Goal: Task Accomplishment & Management: Manage account settings

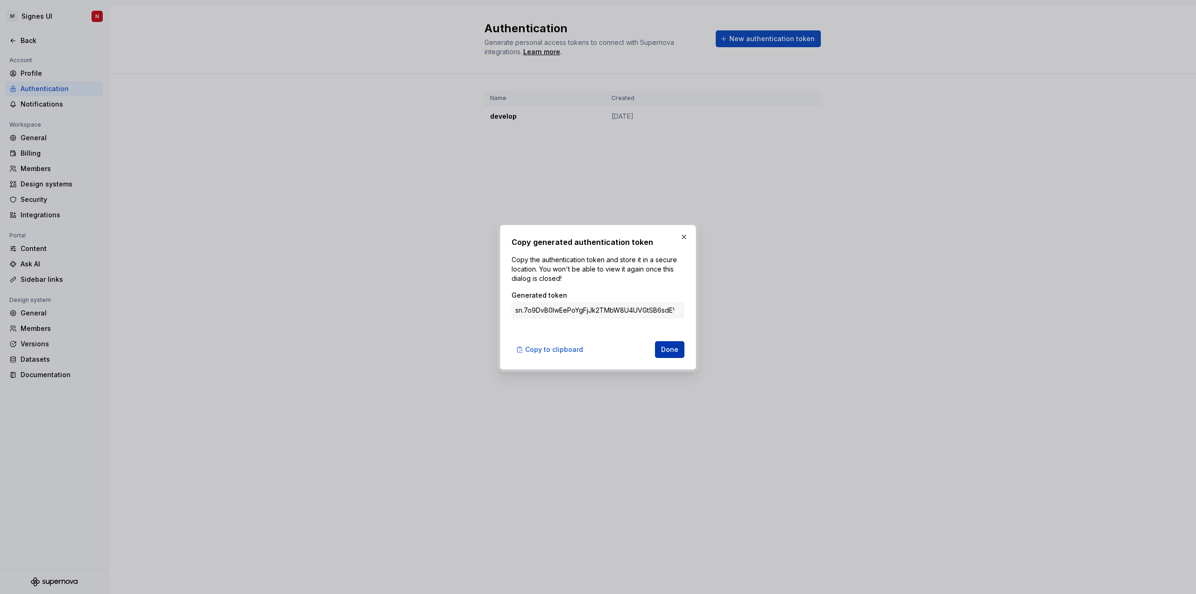
click at [676, 348] on span "Done" at bounding box center [669, 349] width 17 height 9
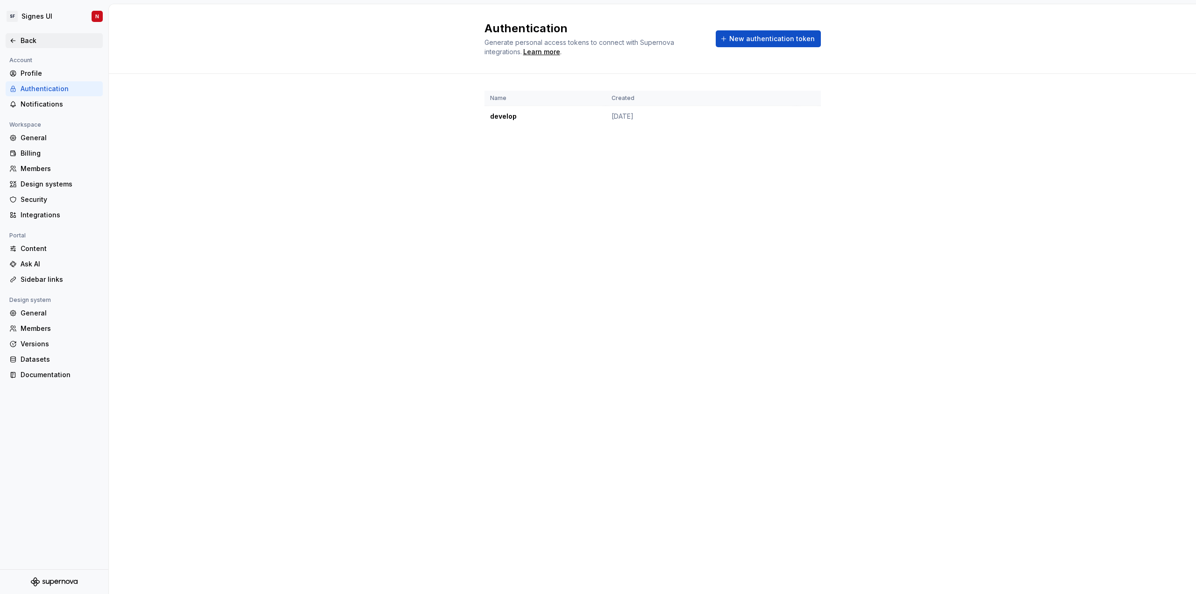
click at [28, 39] on div "Back" at bounding box center [60, 40] width 78 height 9
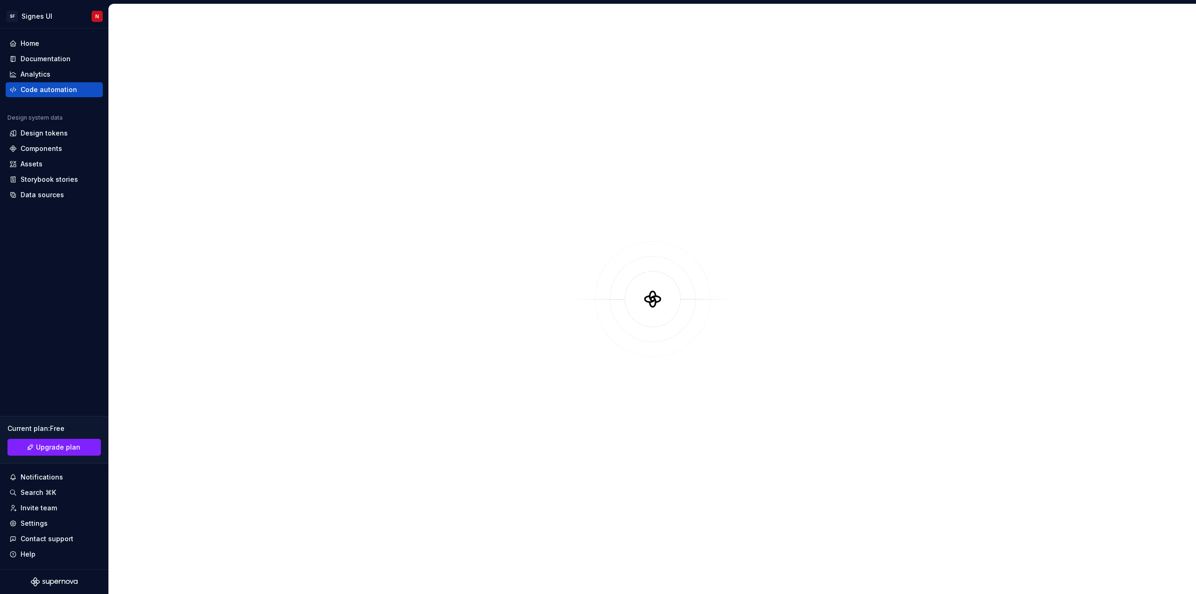
type textarea "*"
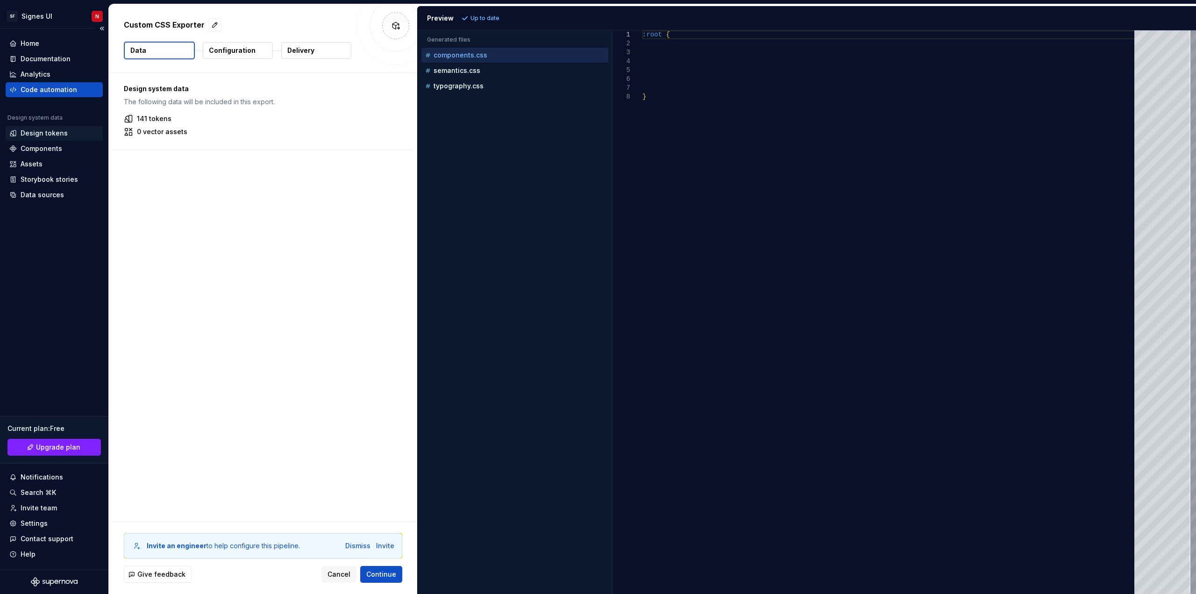
click at [44, 134] on div "Design tokens" at bounding box center [44, 132] width 47 height 9
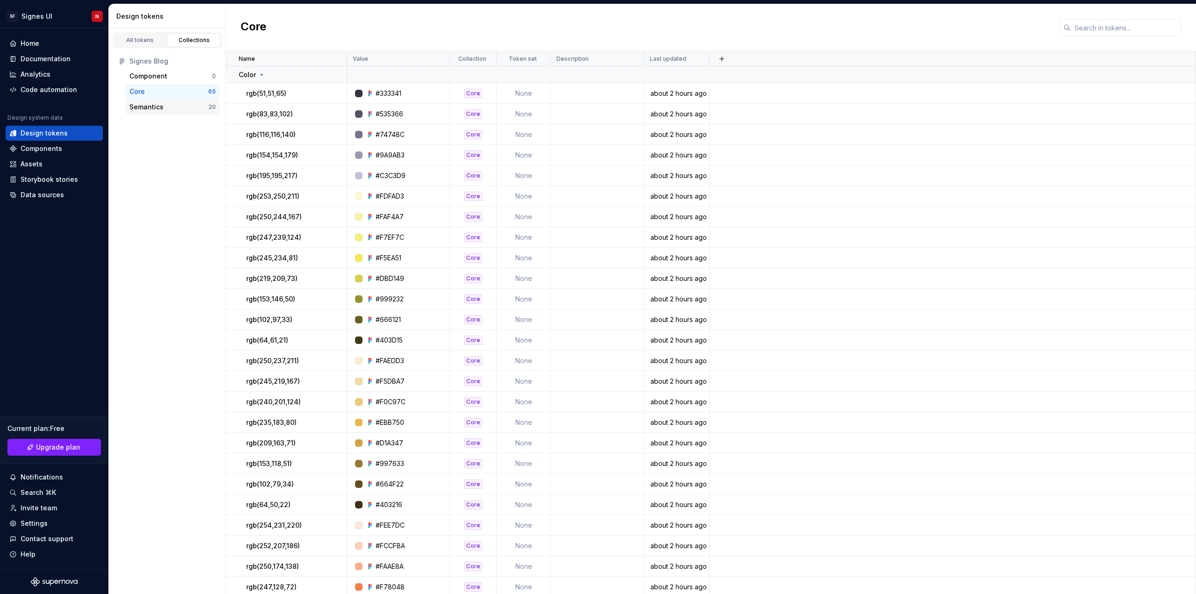
click at [157, 108] on div "Semantics" at bounding box center [146, 106] width 34 height 9
